Goal: Task Accomplishment & Management: Complete application form

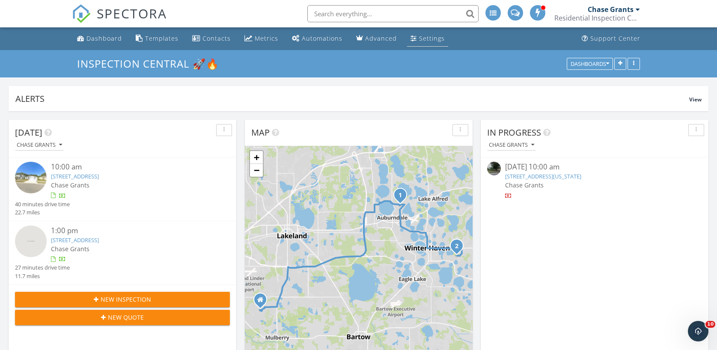
click at [410, 39] on div "Settings" at bounding box center [413, 38] width 6 height 7
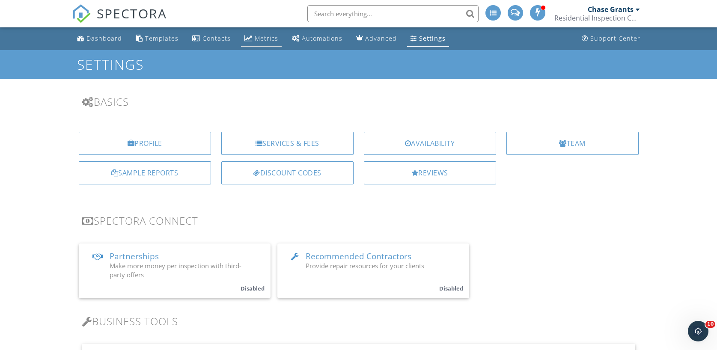
click at [261, 40] on div "Metrics" at bounding box center [267, 38] width 24 height 8
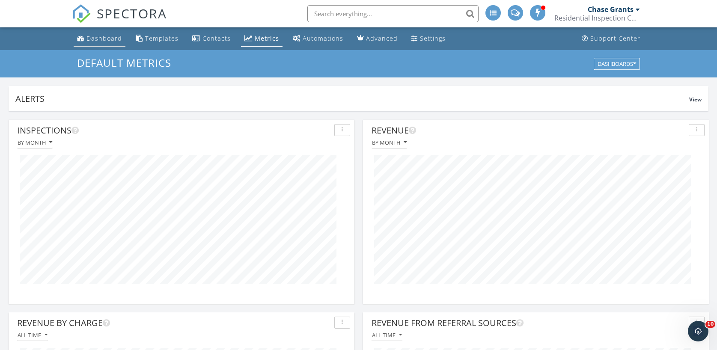
click at [96, 40] on div "Dashboard" at bounding box center [104, 38] width 36 height 8
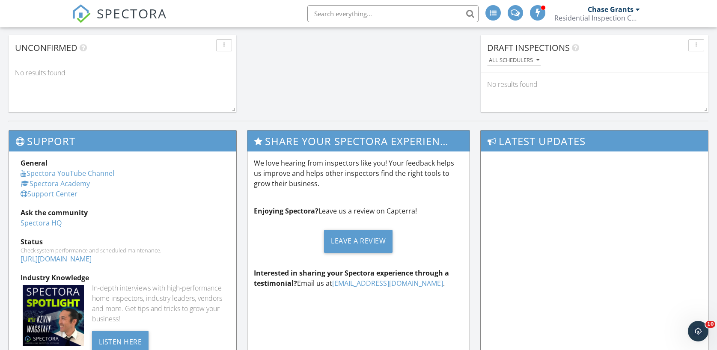
scroll to position [771, 0]
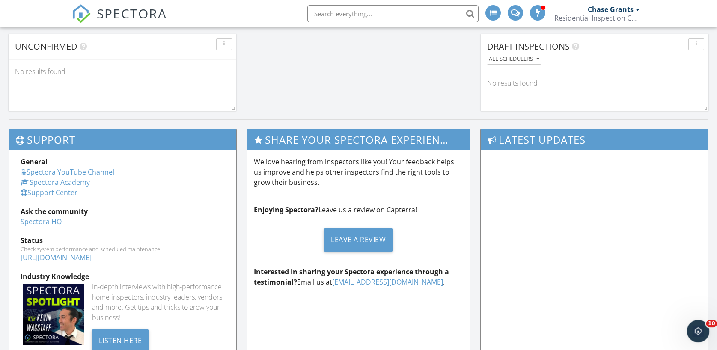
click at [699, 325] on icon "Open Intercom Messenger" at bounding box center [697, 330] width 14 height 14
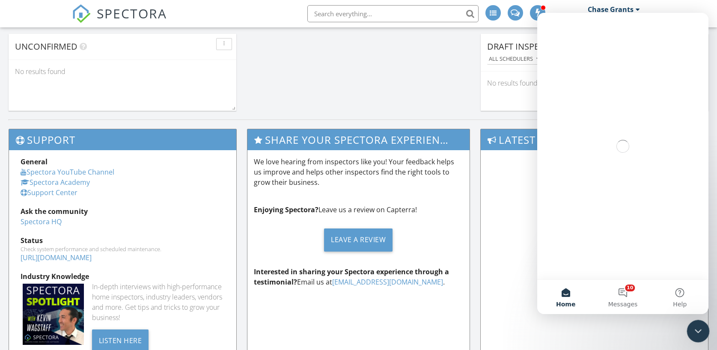
scroll to position [0, 0]
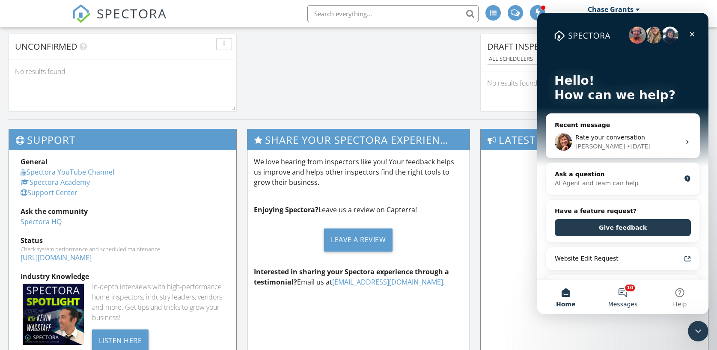
click at [629, 299] on button "10 Messages" at bounding box center [622, 297] width 57 height 34
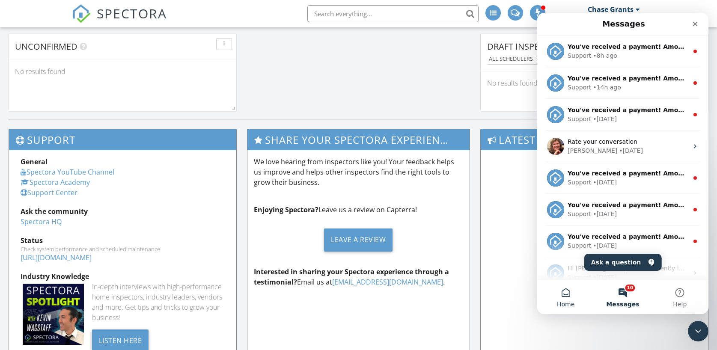
click at [556, 301] on button "Home" at bounding box center [565, 297] width 57 height 34
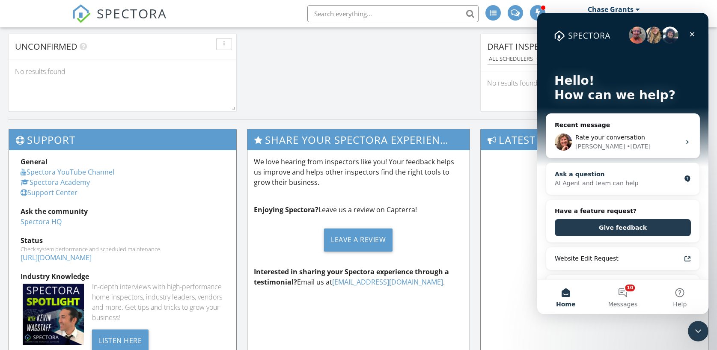
click at [612, 184] on div "AI Agent and team can help" at bounding box center [618, 183] width 126 height 9
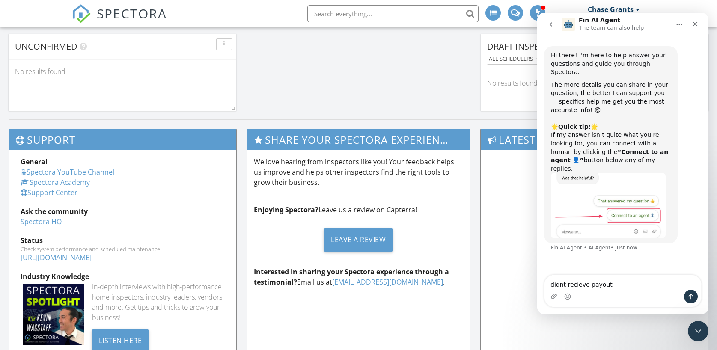
type textarea "didnt recieve payout"
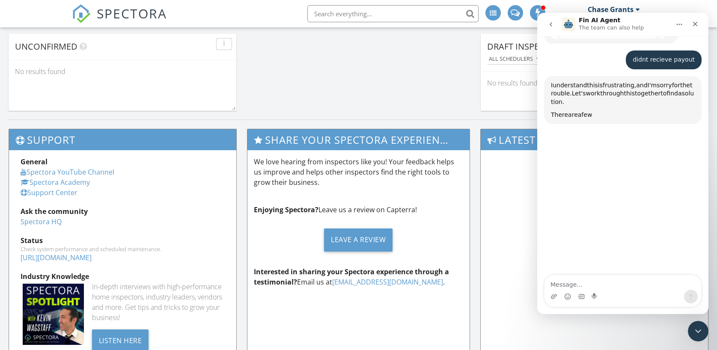
scroll to position [200, 0]
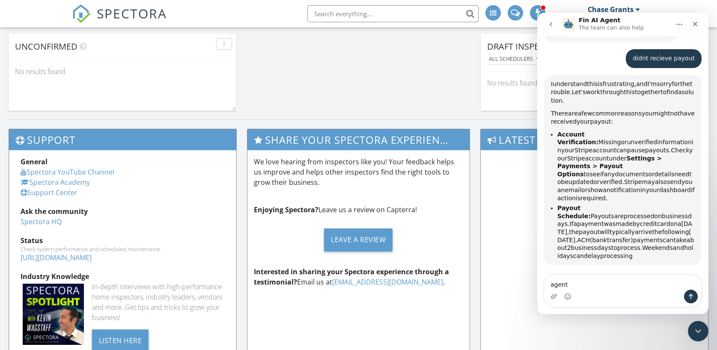
type textarea "agent"
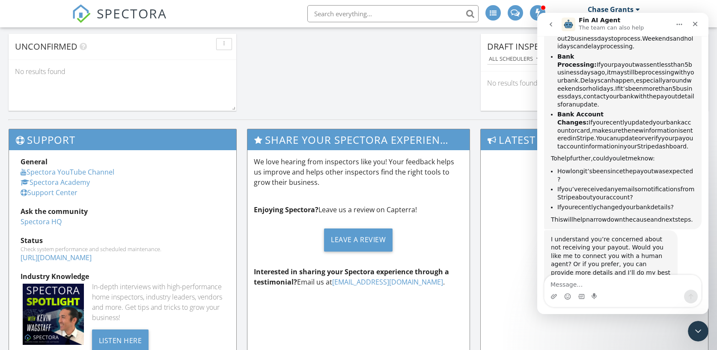
scroll to position [431, 0]
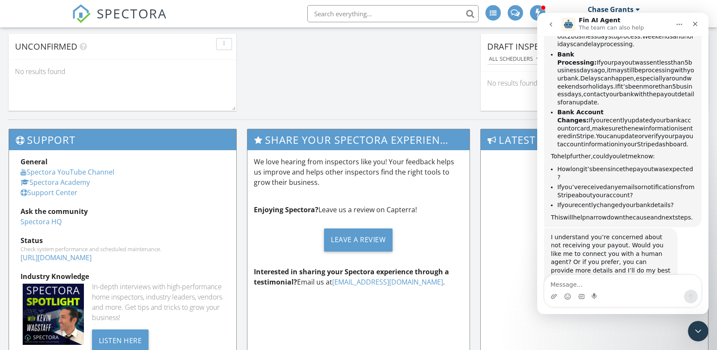
click at [582, 286] on textarea "Message…" at bounding box center [622, 282] width 157 height 15
type textarea "agent"
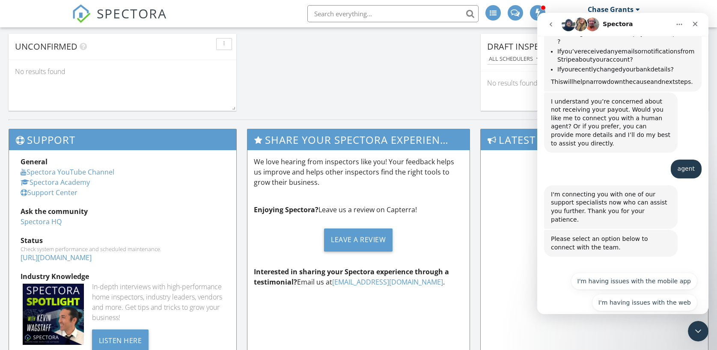
scroll to position [583, 0]
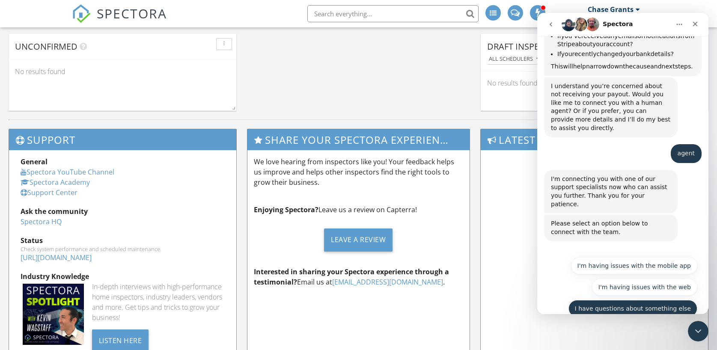
click at [653, 300] on button "I have questions about something else" at bounding box center [632, 308] width 129 height 17
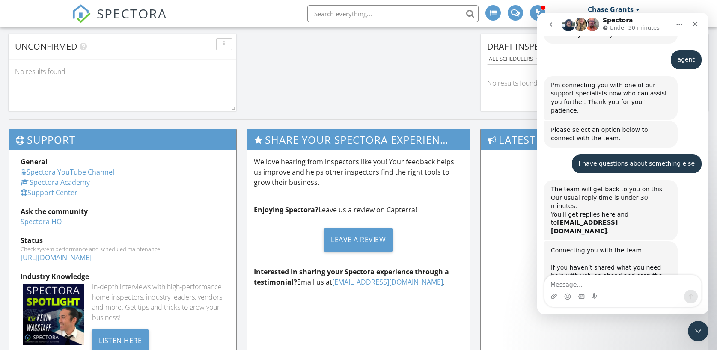
scroll to position [688, 0]
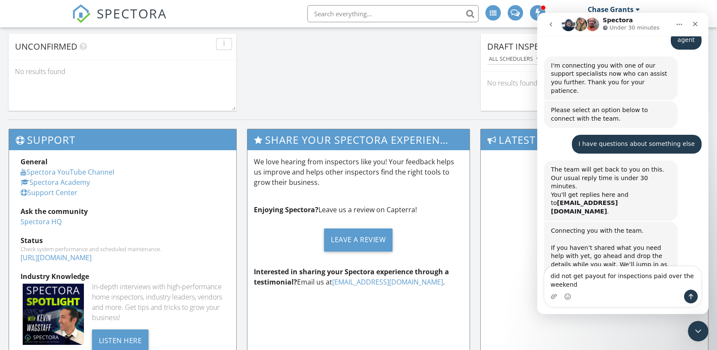
type textarea "did not get payout for inspections paid over the weekend"
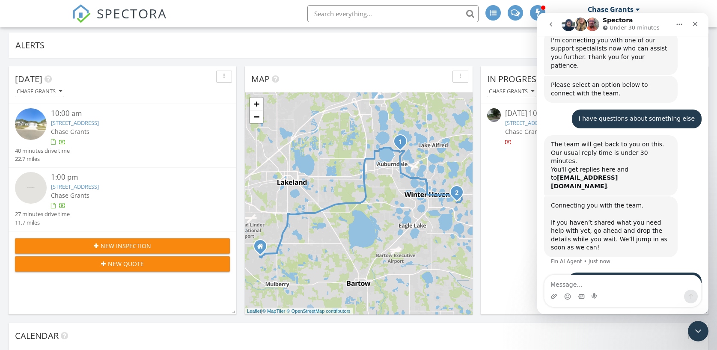
scroll to position [0, 0]
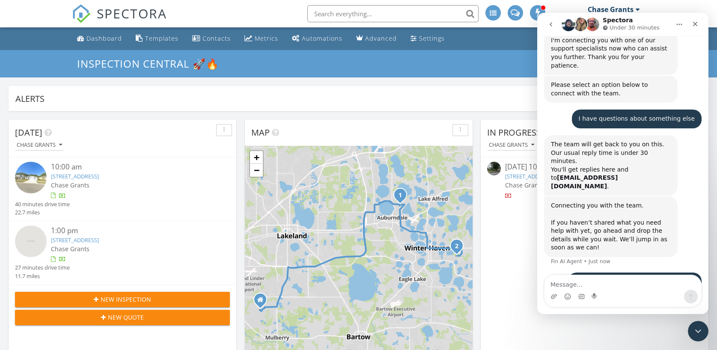
click at [134, 298] on span "New Inspection" at bounding box center [126, 299] width 50 height 9
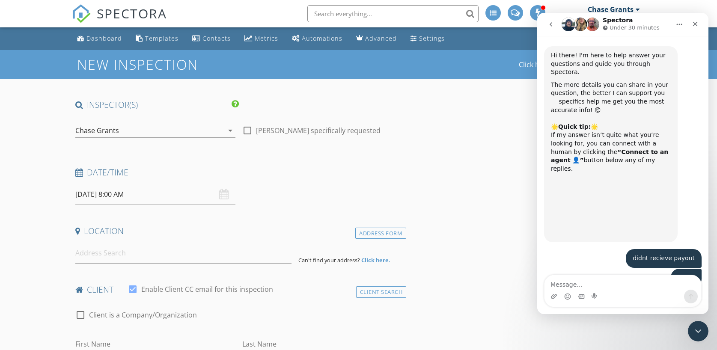
scroll to position [365, 0]
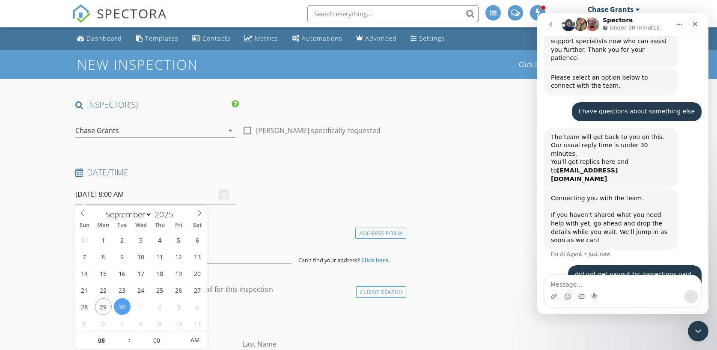
click at [104, 198] on input "09/30/2025 8:00 AM" at bounding box center [155, 194] width 160 height 21
select select "9"
type input "10/01/2025 8:00 AM"
type input "09"
type input "10/01/2025 9:00 AM"
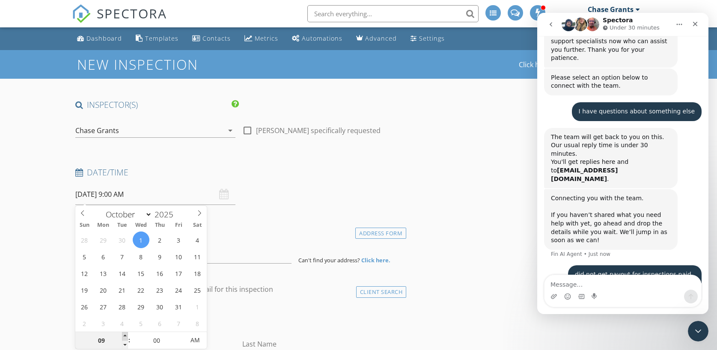
click at [122, 336] on span at bounding box center [125, 336] width 6 height 9
type input "10"
type input "10/01/2025 10:00 AM"
click at [122, 336] on span at bounding box center [125, 336] width 6 height 9
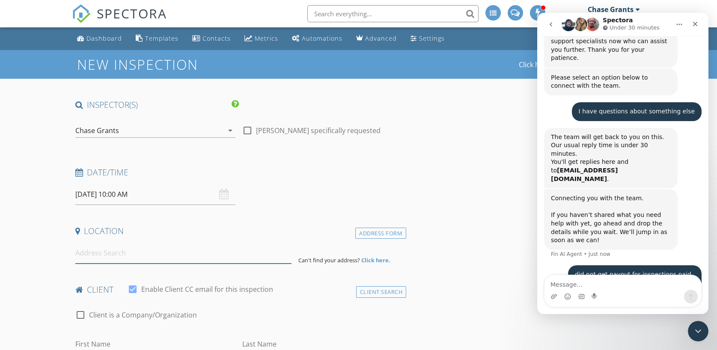
click at [105, 253] on input at bounding box center [183, 253] width 216 height 21
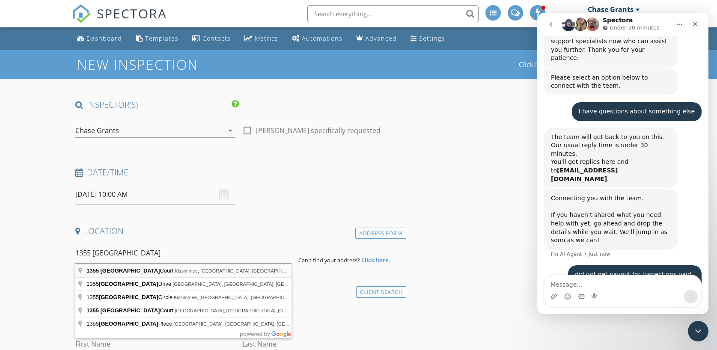
type input "1355 Venezia Court, Kissimmee, FL, USA"
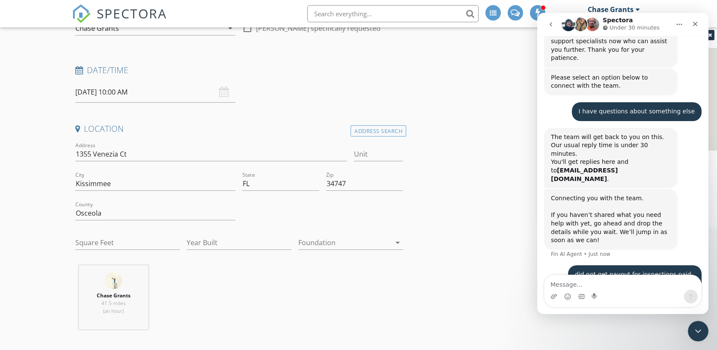
scroll to position [112, 0]
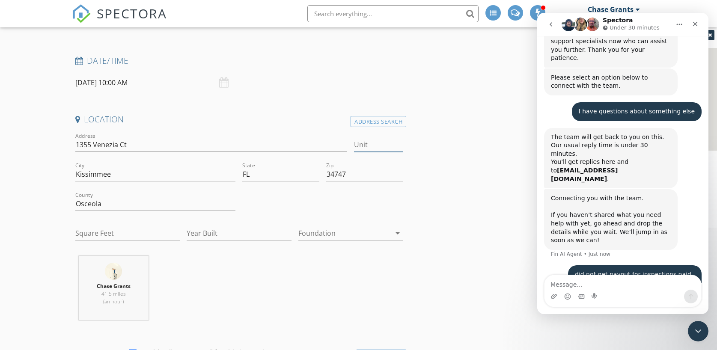
click at [367, 145] on input "Unit" at bounding box center [378, 145] width 49 height 14
type input "405"
click at [104, 175] on input "Kissimmee" at bounding box center [155, 174] width 160 height 14
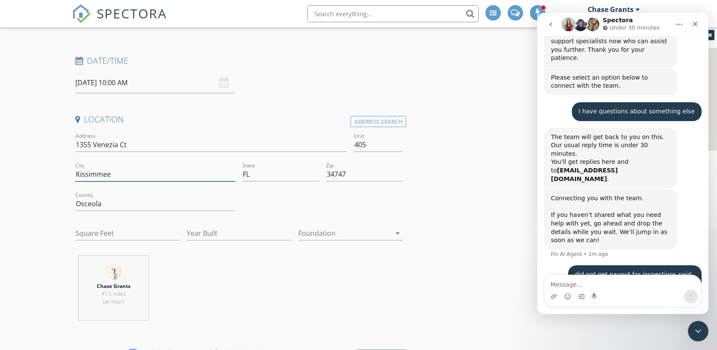
click at [104, 175] on input "Kissimmee" at bounding box center [155, 174] width 160 height 14
click at [78, 175] on input "davenport" at bounding box center [155, 174] width 160 height 14
type input "Davenport"
click at [86, 230] on input "Square Feet" at bounding box center [127, 233] width 105 height 14
type input "1384"
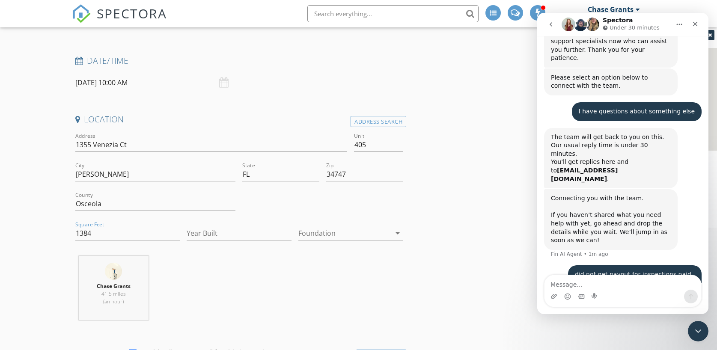
click at [273, 271] on div "Chase Grants 41.5 miles (an hour)" at bounding box center [239, 291] width 335 height 71
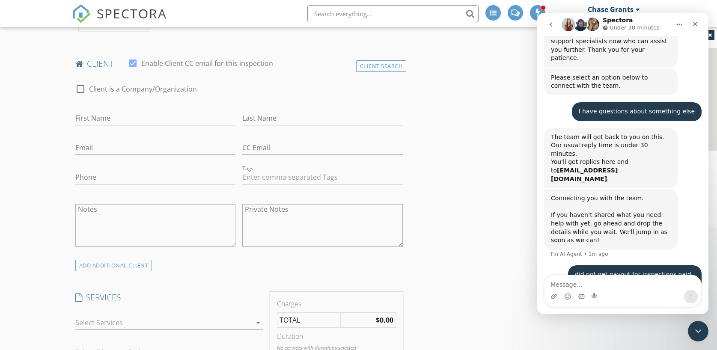
scroll to position [406, 0]
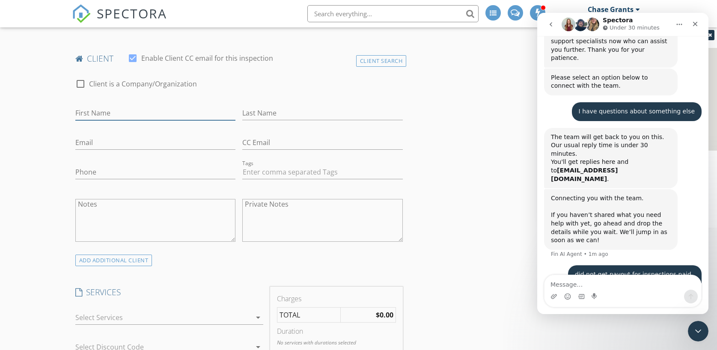
click at [125, 108] on input "First Name" at bounding box center [155, 113] width 160 height 14
type input "Bernardo"
click at [304, 116] on input "Last Name" at bounding box center [322, 112] width 160 height 14
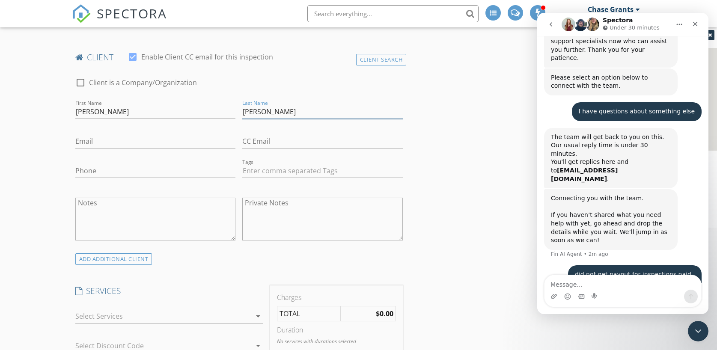
type input "Gutierrez"
click at [160, 140] on input "Email" at bounding box center [155, 141] width 160 height 14
click at [104, 142] on input "bernardooguti" at bounding box center [155, 141] width 160 height 14
click at [126, 143] on input "bernardoguti" at bounding box center [155, 141] width 160 height 14
type input "bernardoguti@gmail.com"
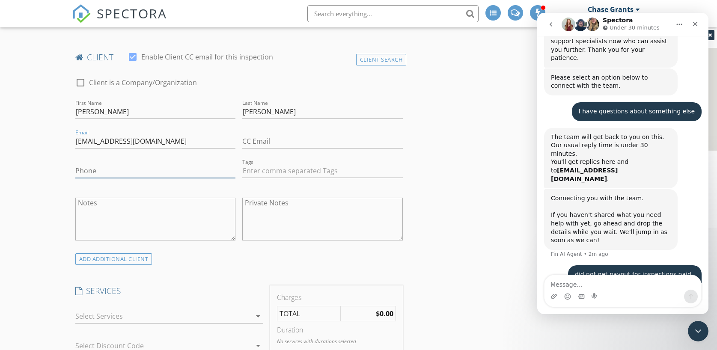
click at [88, 169] on input "Phone" at bounding box center [155, 171] width 160 height 14
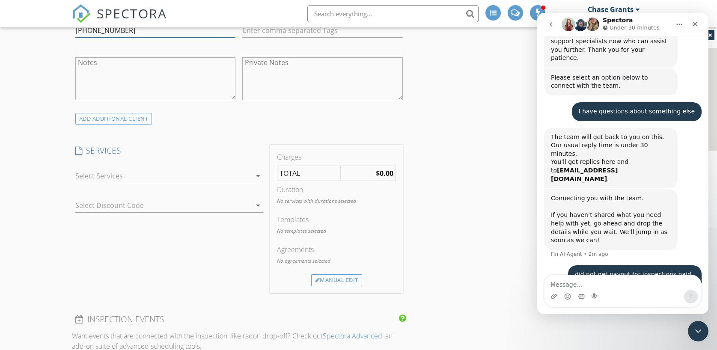
scroll to position [562, 0]
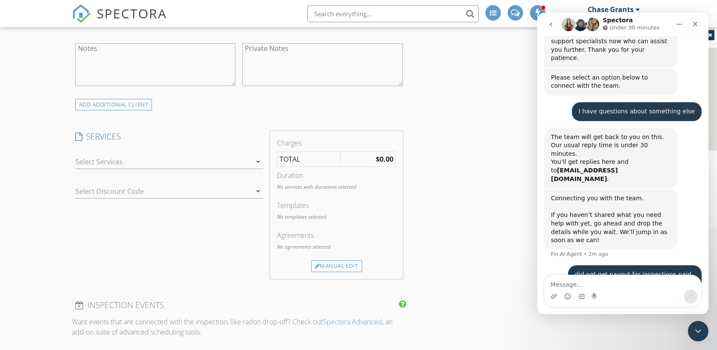
type input "610-621-3150"
click at [258, 163] on icon "arrow_drop_down" at bounding box center [258, 162] width 10 height 10
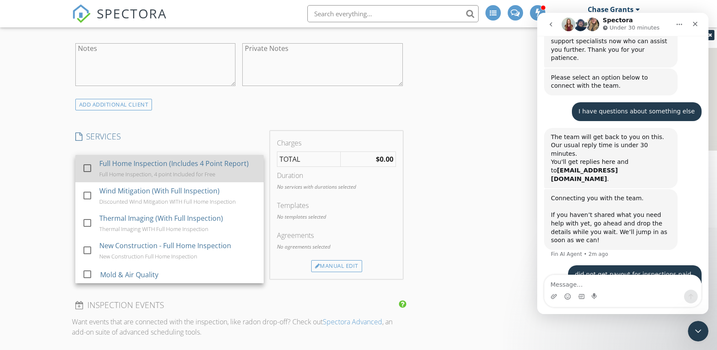
click at [244, 168] on div "Full Home Inspection (Includes 4 Point Report)" at bounding box center [173, 163] width 149 height 10
checkbox input "true"
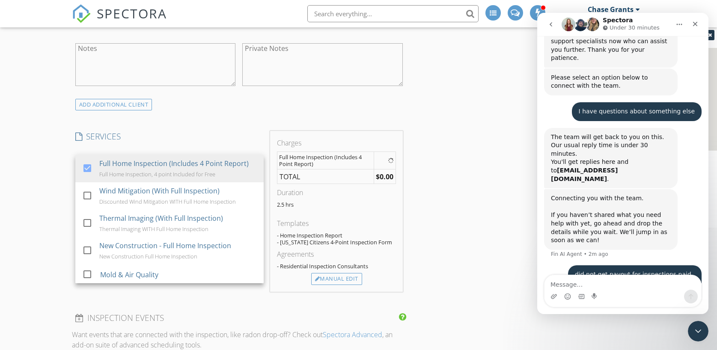
click at [457, 208] on div "INSPECTOR(S) check_box Chase Grants PRIMARY Chase Grants arrow_drop_down check_…" at bounding box center [358, 325] width 573 height 1577
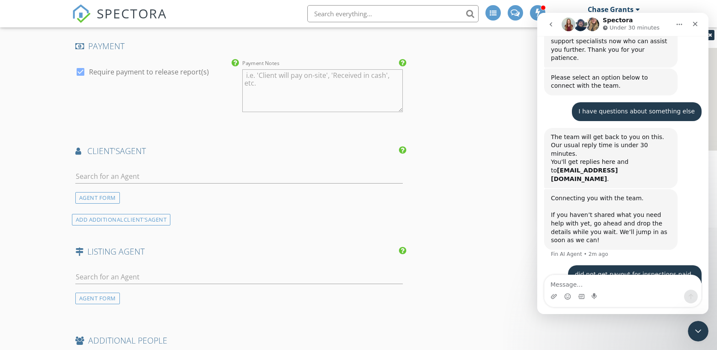
scroll to position [916, 0]
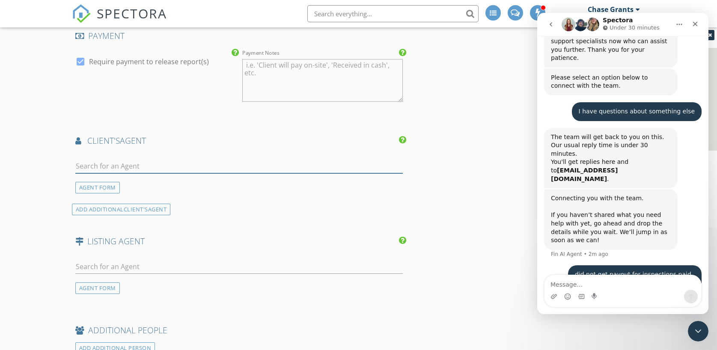
click at [196, 167] on input "text" at bounding box center [239, 166] width 328 height 14
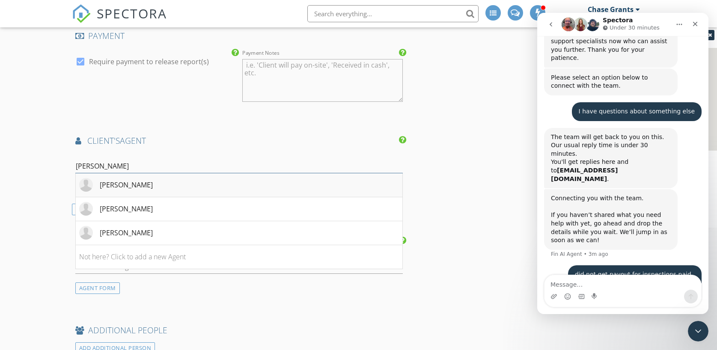
type input "alex"
click at [178, 190] on li "Alex Hunter" at bounding box center [239, 185] width 327 height 24
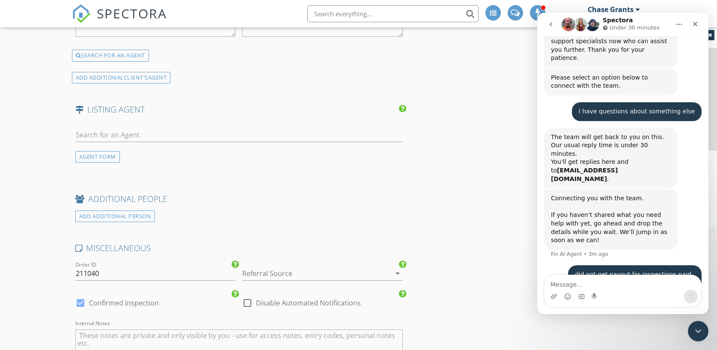
scroll to position [1212, 0]
click at [114, 131] on input "text" at bounding box center [239, 133] width 328 height 14
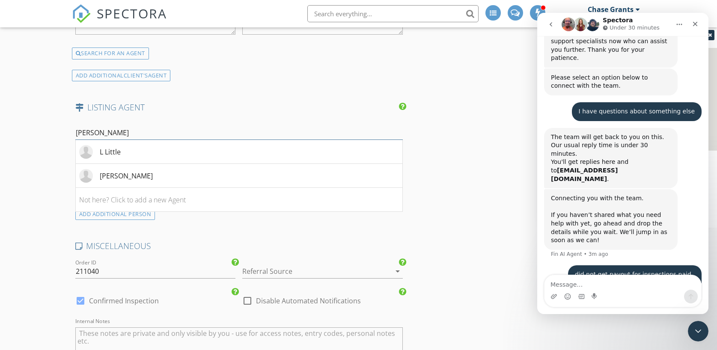
type input "joann best"
click at [121, 131] on input "joann best" at bounding box center [239, 133] width 328 height 14
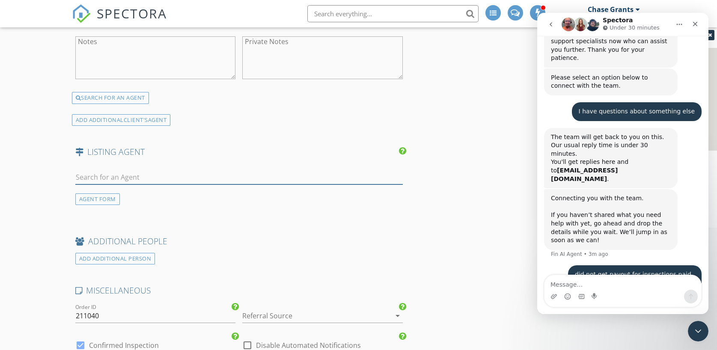
scroll to position [1164, 0]
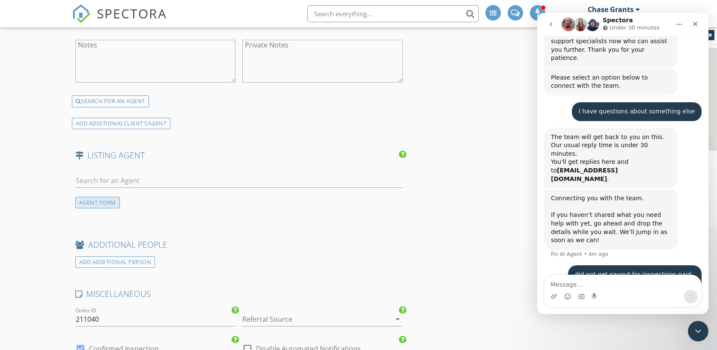
click at [92, 198] on div "AGENT FORM" at bounding box center [97, 203] width 44 height 12
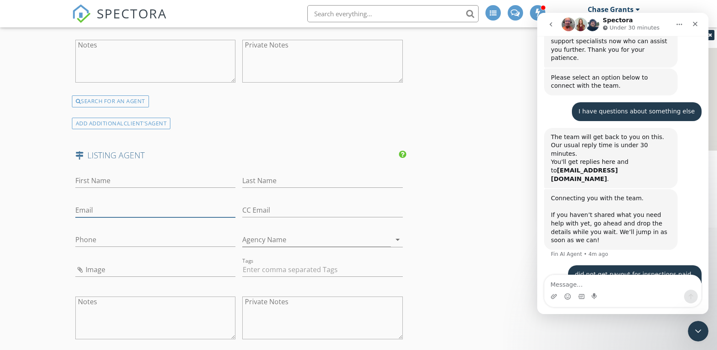
click at [95, 214] on input "Email" at bounding box center [155, 210] width 160 height 14
paste input "JoAnnBestHomes@gmail.com"
type input "JoAnnBestHomes@gmail.com"
click at [104, 184] on input "First Name" at bounding box center [155, 181] width 160 height 14
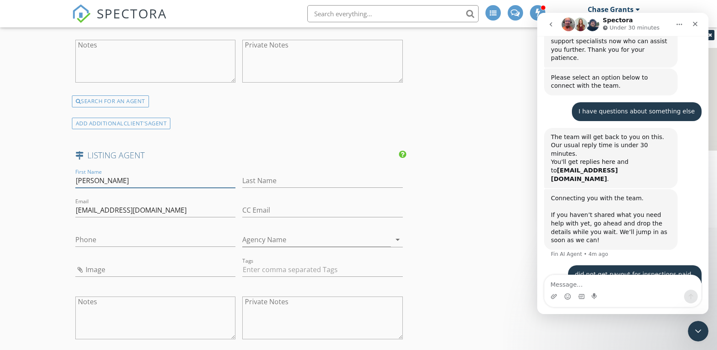
type input "JoAnn"
click at [258, 178] on input "Last Name" at bounding box center [322, 181] width 160 height 14
type input "Best"
click at [136, 241] on input "Phone" at bounding box center [155, 240] width 160 height 14
paste input "407-963-2981"
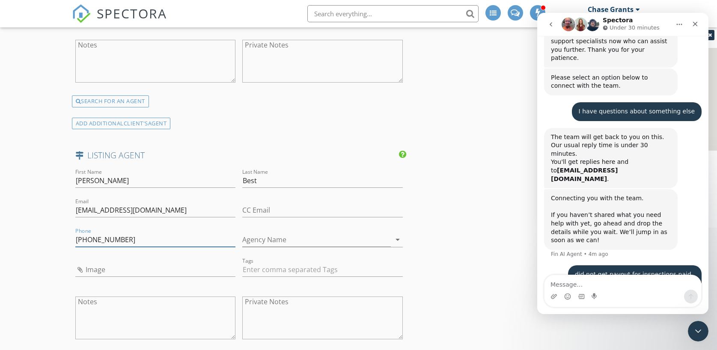
type input "407-963-2981"
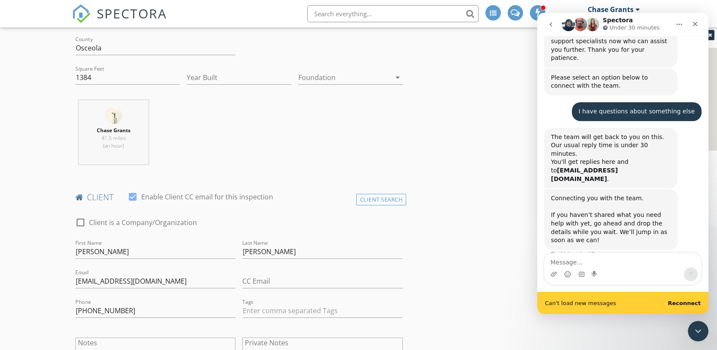
scroll to position [387, 0]
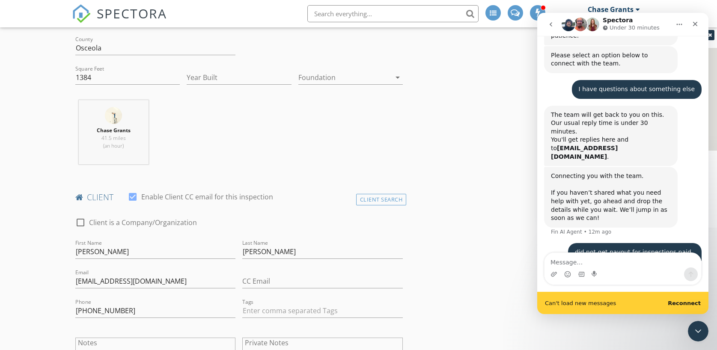
click at [685, 302] on b "Reconnect" at bounding box center [683, 303] width 33 height 6
click at [621, 262] on textarea "Message…" at bounding box center [622, 260] width 157 height 15
click at [691, 304] on b "Reconnect" at bounding box center [683, 303] width 33 height 6
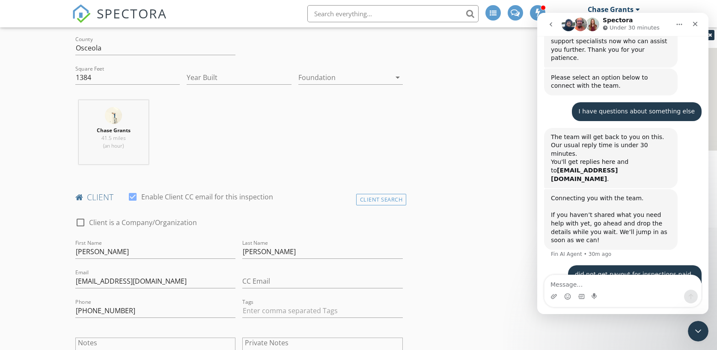
scroll to position [365, 0]
drag, startPoint x: 627, startPoint y: 234, endPoint x: 574, endPoint y: 223, distance: 54.0
click at [574, 265] on div "did not get payout for inspections paid over the weekend Chase • 30m ago" at bounding box center [634, 278] width 133 height 27
copy div "did not get payout for inspections paid over the weekend"
click at [582, 284] on textarea "Message…" at bounding box center [622, 282] width 157 height 15
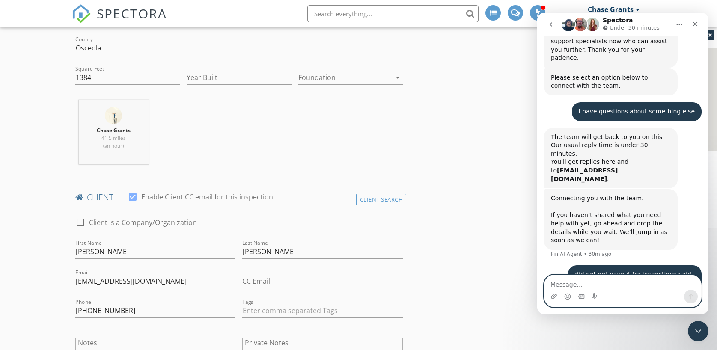
paste textarea "did not get payout for inspections paid over the weekend"
type textarea "did not get payout for inspections paid over the weekend"
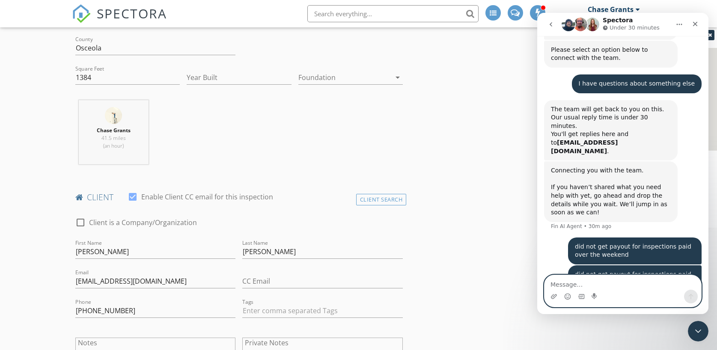
paste textarea "did not get payout for inspections paid over the weekend"
type textarea "did not get payout for inspections paid over the weekend"
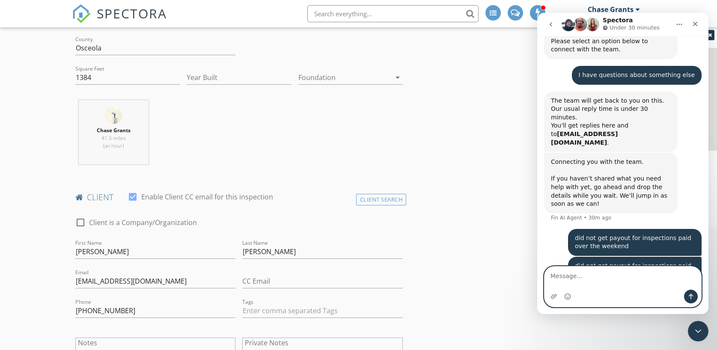
scroll to position [421, 0]
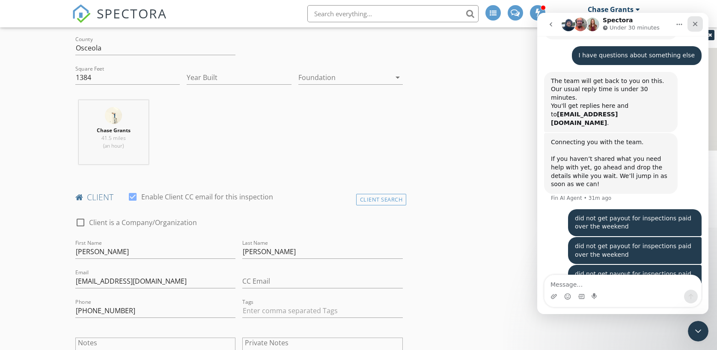
click at [692, 24] on icon "Close" at bounding box center [694, 24] width 7 height 7
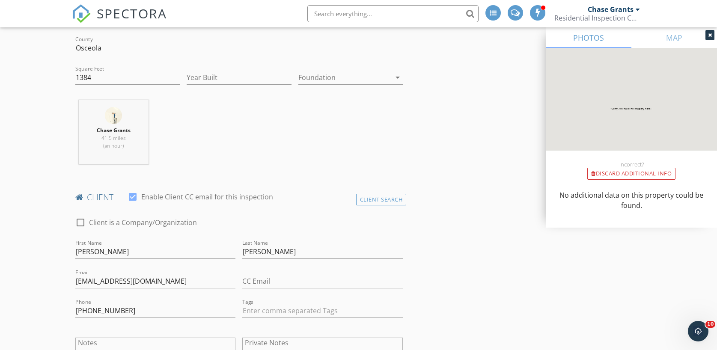
scroll to position [443, 0]
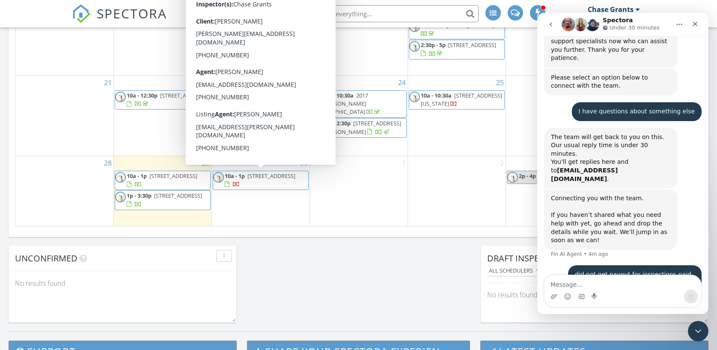
scroll to position [554, 0]
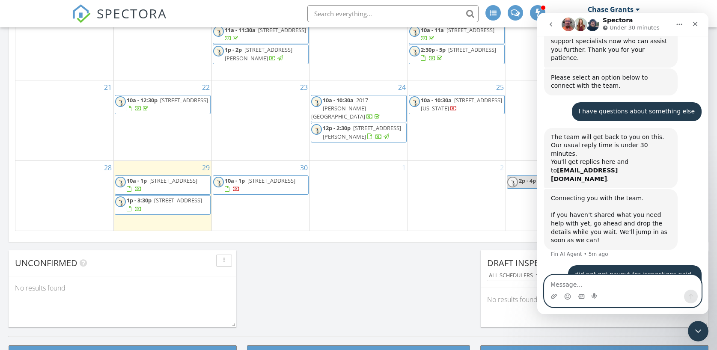
click at [607, 280] on textarea "Message…" at bounding box center [622, 282] width 157 height 15
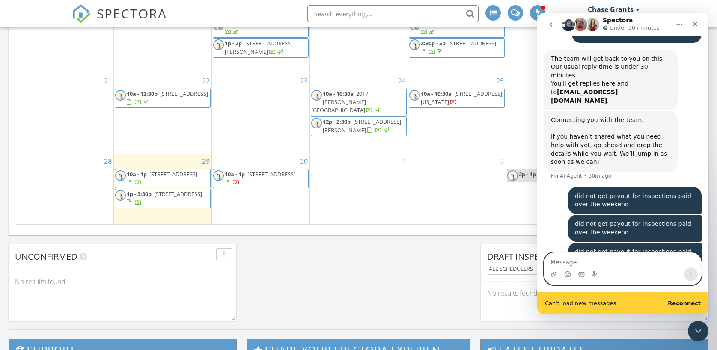
scroll to position [617, 0]
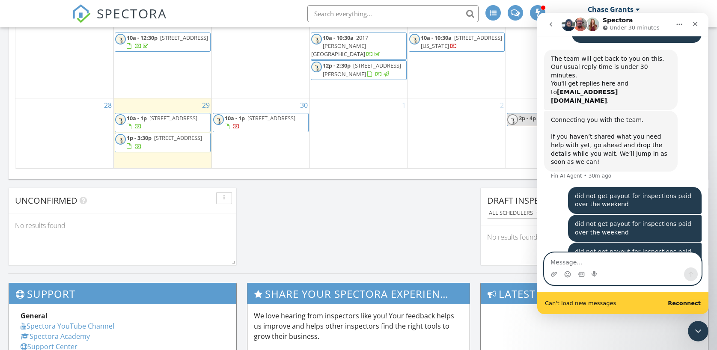
click at [436, 50] on span "[STREET_ADDRESS][US_STATE]" at bounding box center [461, 42] width 81 height 16
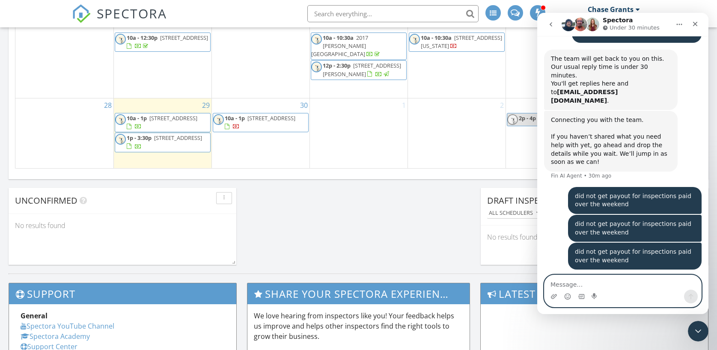
scroll to position [426, 0]
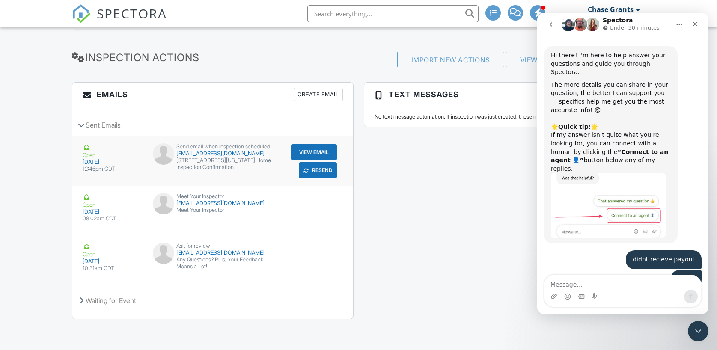
scroll to position [421, 0]
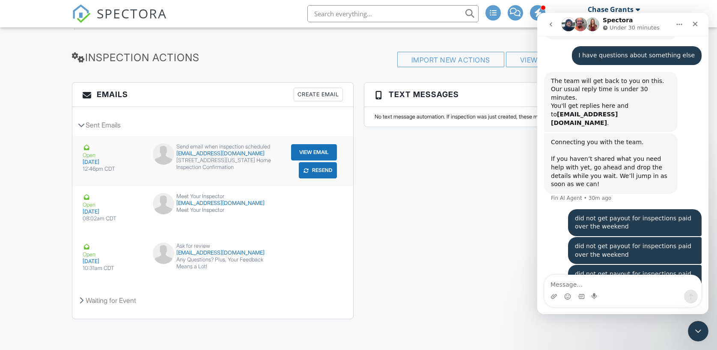
click at [317, 169] on button "Resend" at bounding box center [318, 170] width 38 height 16
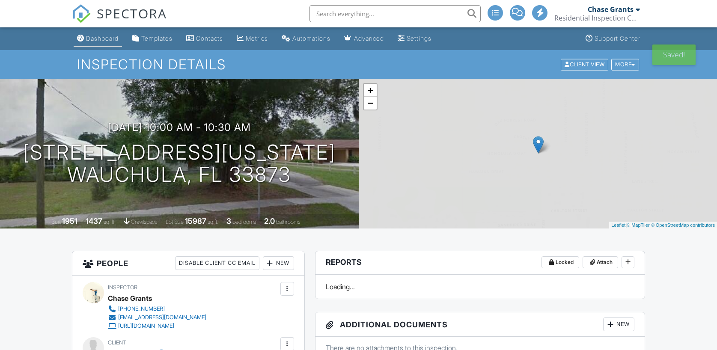
click at [104, 39] on div "Dashboard" at bounding box center [102, 38] width 33 height 7
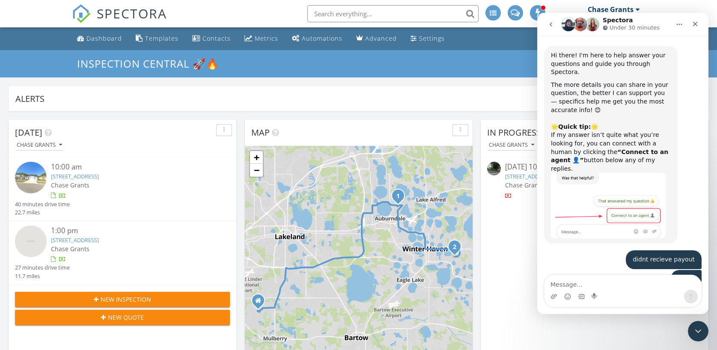
scroll to position [421, 0]
